Goal: Information Seeking & Learning: Learn about a topic

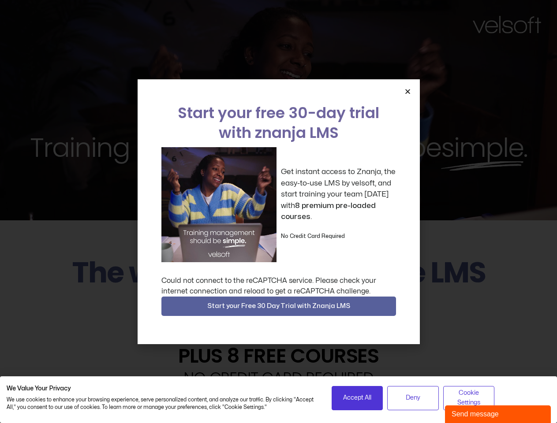
click at [278, 212] on div "Get instant access to Znanja, the easy-to-use LMS by velsoft, and start trainin…" at bounding box center [278, 204] width 235 height 115
click at [407, 91] on icon "Close" at bounding box center [407, 91] width 7 height 7
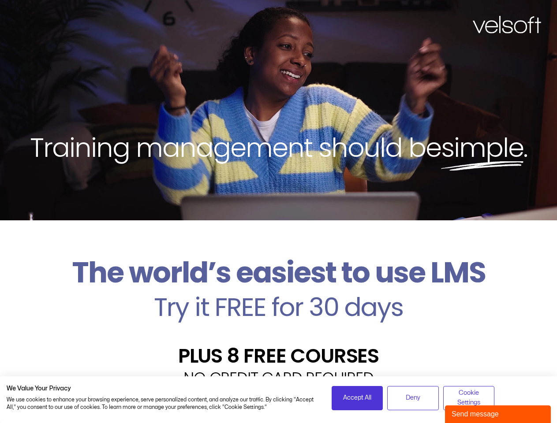
click at [279, 306] on h2 "Try it FREE for 30 days" at bounding box center [279, 307] width 544 height 26
click at [357, 398] on span "Accept All" at bounding box center [357, 398] width 28 height 10
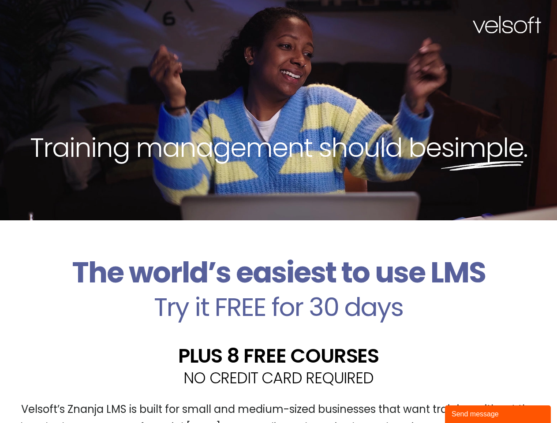
click at [413, 398] on div "Velsoft’s Znanja LMS is built for small and medium-sized businesses that want t…" at bounding box center [279, 422] width 544 height 64
click at [469, 398] on div "Velsoft’s Znanja LMS is built for small and medium-sized businesses that want t…" at bounding box center [279, 422] width 544 height 64
click at [498, 414] on div "Send message" at bounding box center [497, 414] width 93 height 11
